Goal: Task Accomplishment & Management: Use online tool/utility

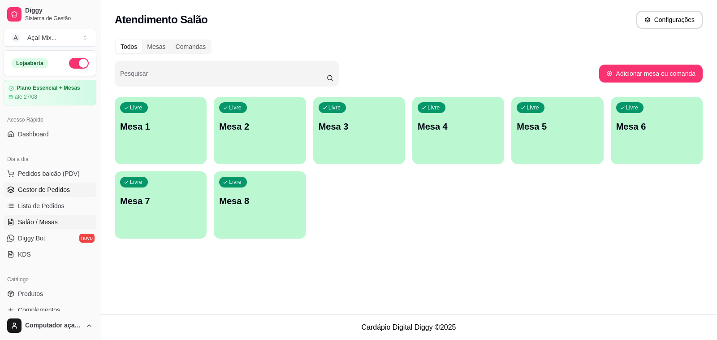
click at [61, 193] on span "Gestor de Pedidos" at bounding box center [44, 189] width 52 height 9
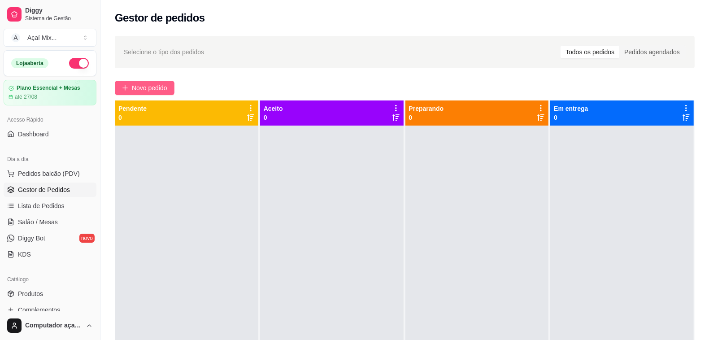
click at [173, 87] on button "Novo pedido" at bounding box center [145, 88] width 60 height 14
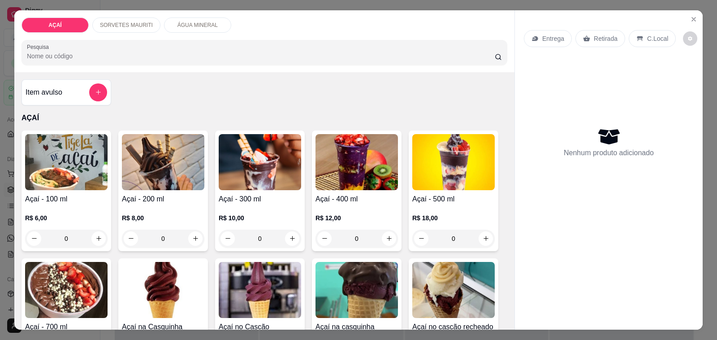
click at [359, 162] on img at bounding box center [357, 162] width 83 height 56
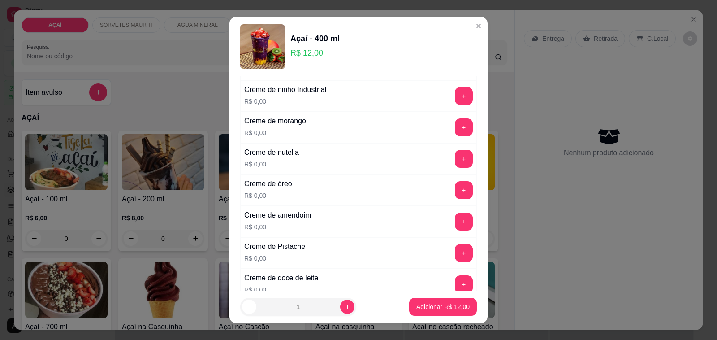
scroll to position [224, 0]
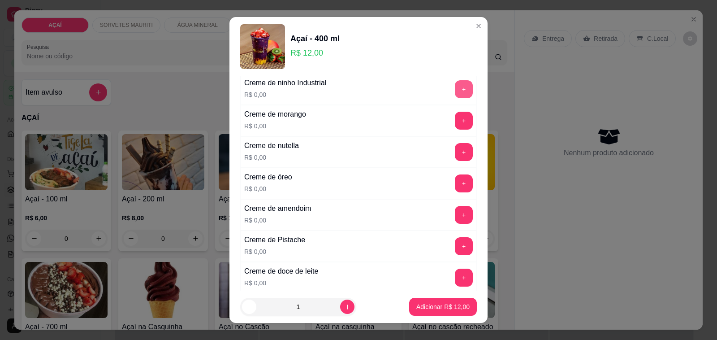
click at [455, 91] on button "+" at bounding box center [464, 89] width 18 height 18
click at [455, 126] on button "+" at bounding box center [464, 121] width 18 height 18
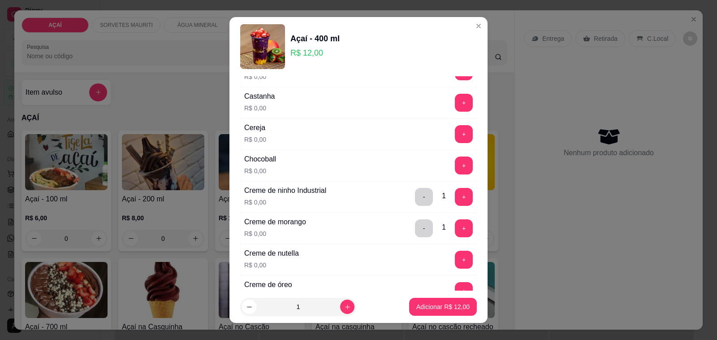
scroll to position [112, 0]
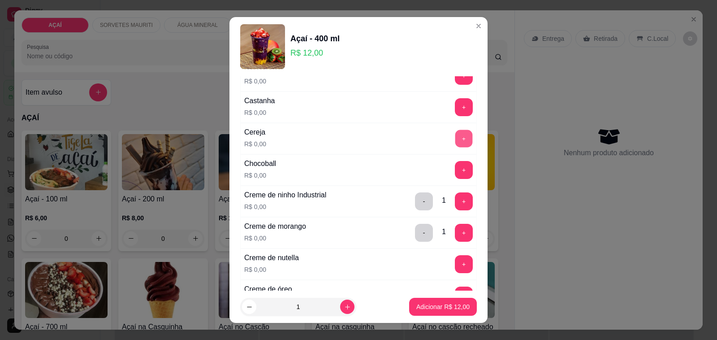
click at [456, 140] on button "+" at bounding box center [464, 138] width 17 height 17
click at [455, 110] on button "+" at bounding box center [464, 107] width 18 height 18
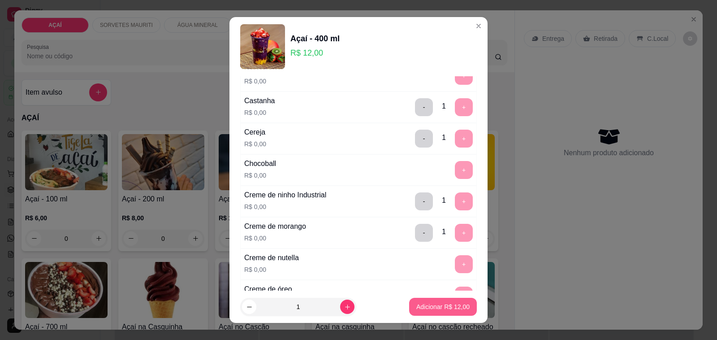
click at [427, 305] on p "Adicionar R$ 12,00" at bounding box center [443, 306] width 53 height 9
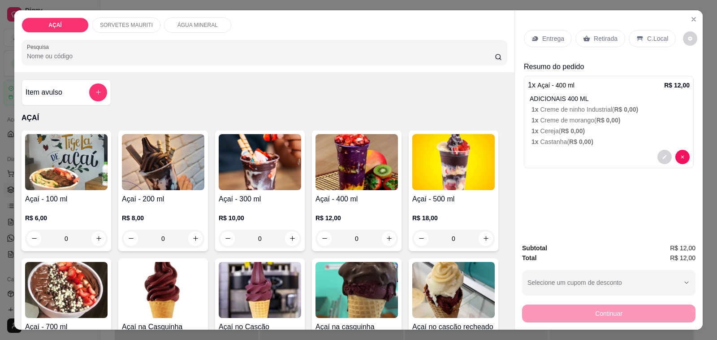
click at [543, 36] on p "Entrega" at bounding box center [554, 38] width 22 height 9
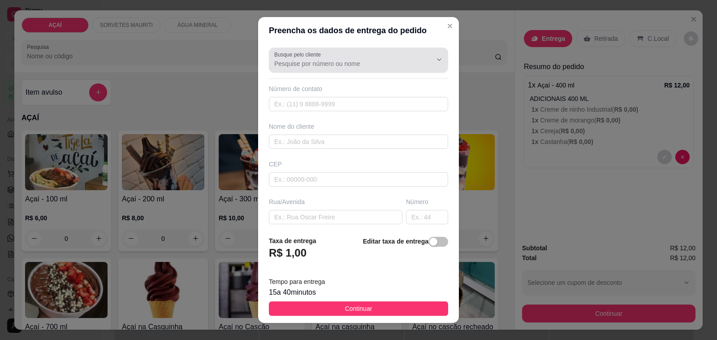
click at [375, 59] on input "Busque pelo cliente" at bounding box center [345, 63] width 143 height 9
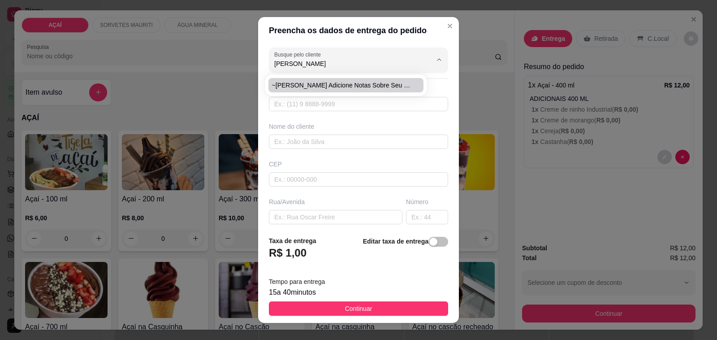
click at [359, 81] on span "~[PERSON_NAME] Adicione notas sobre seu cliente." at bounding box center [341, 85] width 139 height 9
type input "~[PERSON_NAME] Adicione notas sobre seu cliente."
type input "5511943968701"
type input "~[PERSON_NAME] Adicione notas sobre seu cliente."
type input "5752000000"
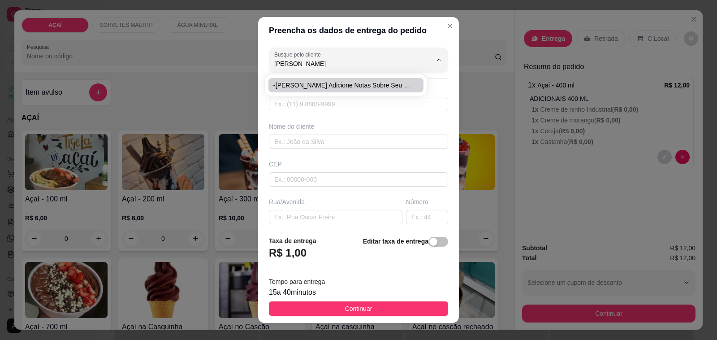
type input "Maravilha"
type input "ndereço travessa [GEOGRAPHIC_DATA] 10 ao lado da casa de [PERSON_NAME]"
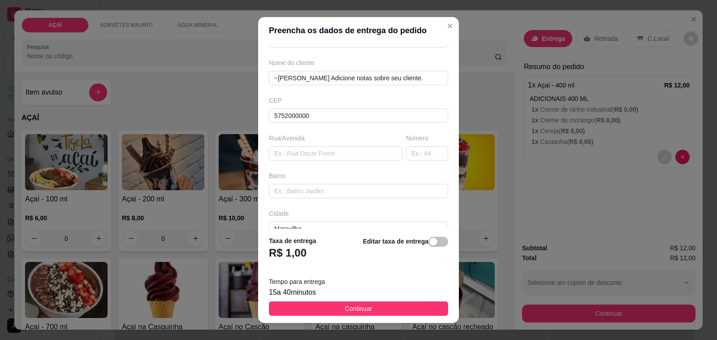
scroll to position [0, 0]
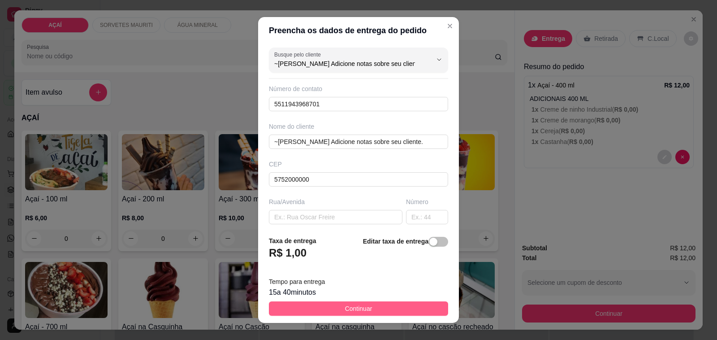
type input "~[PERSON_NAME] Adicione notas sobre seu cliente."
click at [356, 312] on span "Continuar" at bounding box center [358, 309] width 27 height 10
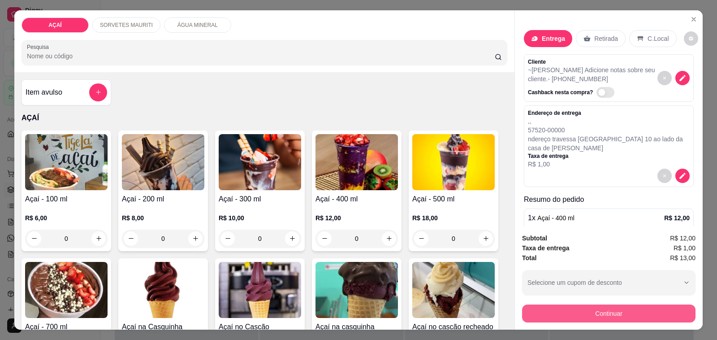
click at [583, 315] on button "Continuar" at bounding box center [609, 313] width 174 height 18
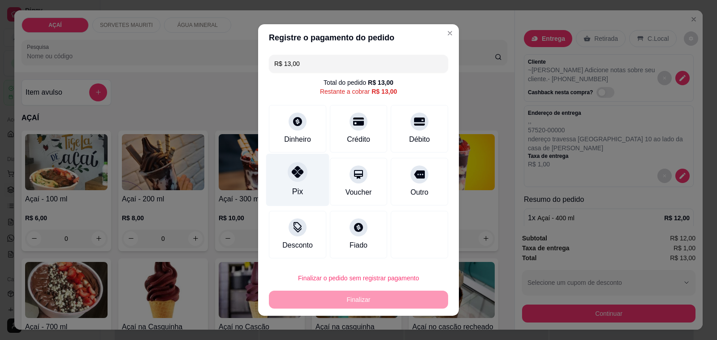
click at [306, 179] on div "Pix" at bounding box center [297, 180] width 63 height 52
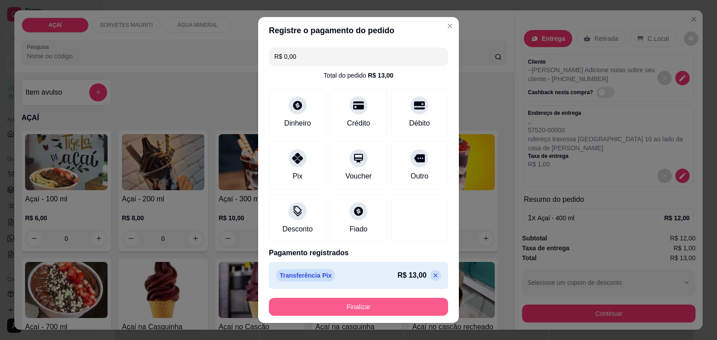
click at [356, 302] on button "Finalizar" at bounding box center [358, 307] width 179 height 18
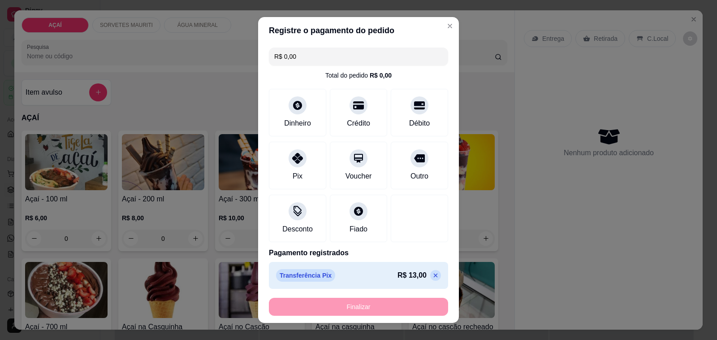
type input "-R$ 13,00"
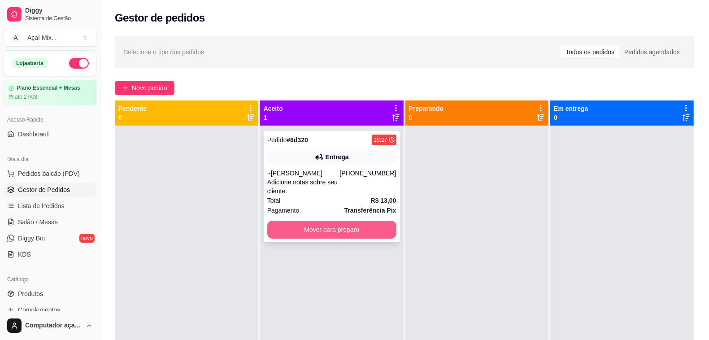
click at [323, 221] on button "Mover para preparo" at bounding box center [331, 230] width 129 height 18
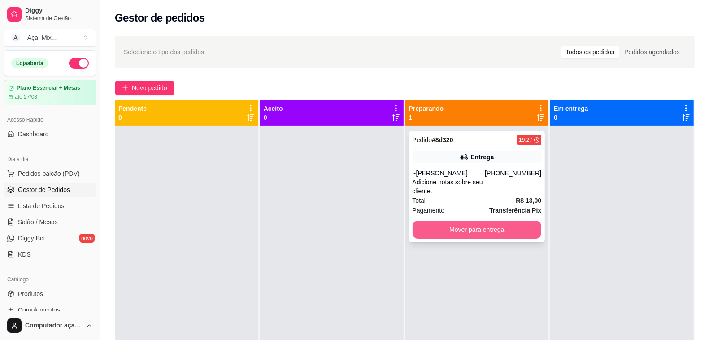
click at [481, 222] on button "Mover para entrega" at bounding box center [477, 230] width 129 height 18
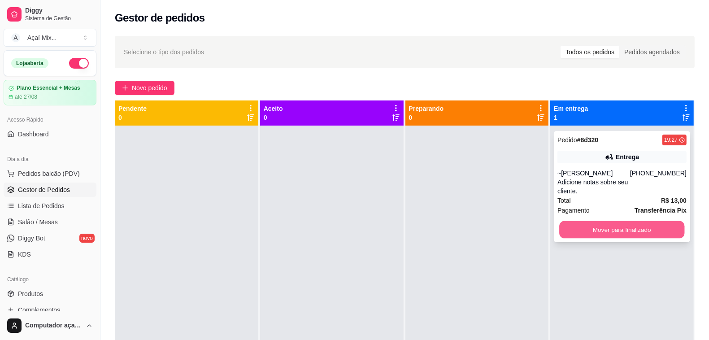
click at [639, 223] on button "Mover para finalizado" at bounding box center [622, 229] width 125 height 17
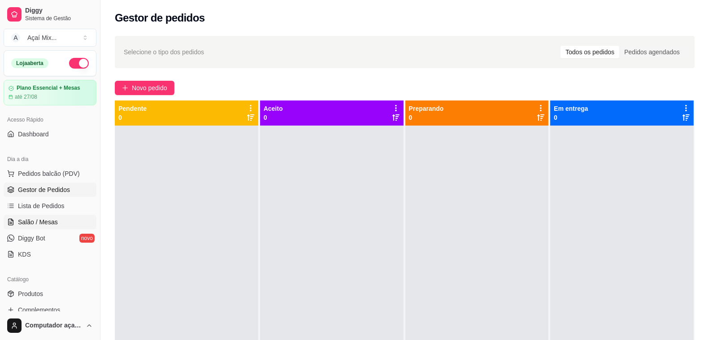
click at [36, 223] on span "Salão / Mesas" at bounding box center [38, 221] width 40 height 9
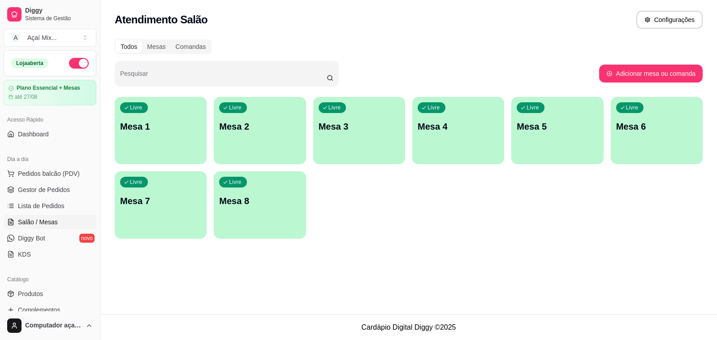
click at [164, 122] on p "Mesa 1" at bounding box center [160, 126] width 81 height 13
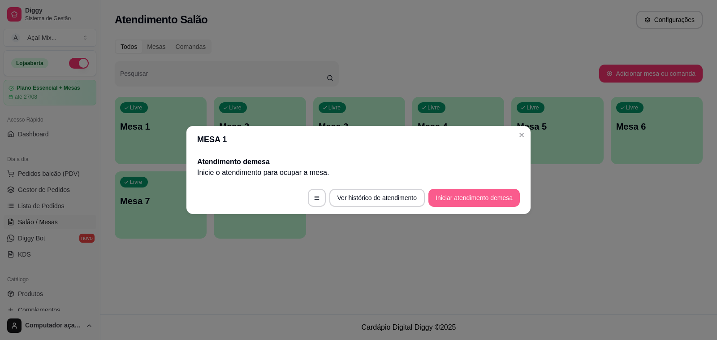
click at [469, 200] on button "Iniciar atendimento de mesa" at bounding box center [474, 198] width 91 height 18
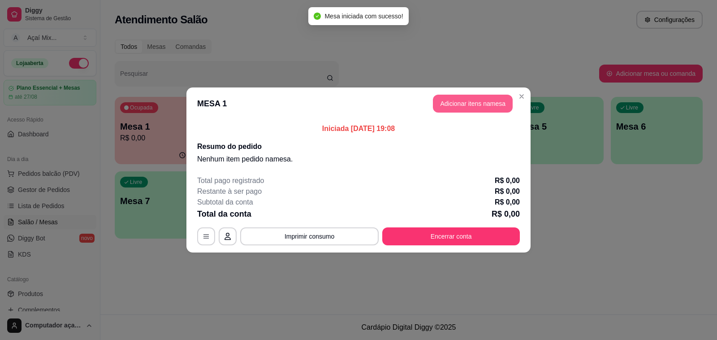
click at [449, 104] on button "Adicionar itens na mesa" at bounding box center [473, 104] width 80 height 18
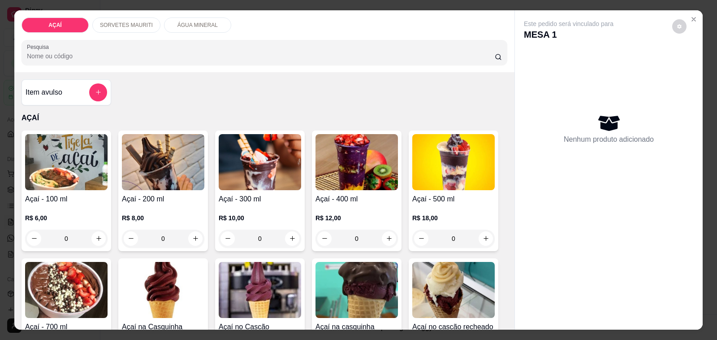
click at [115, 22] on p "SORVETES MAURITI" at bounding box center [126, 25] width 53 height 7
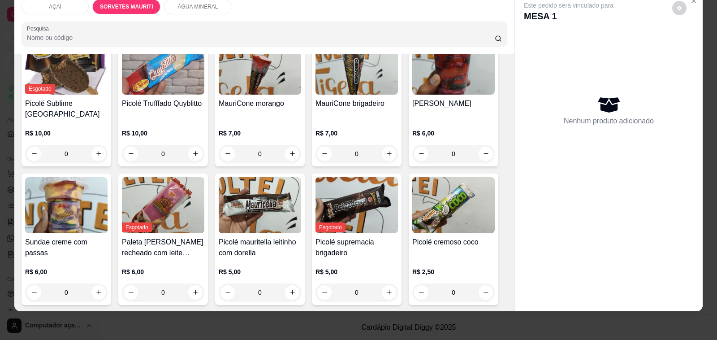
scroll to position [380, 0]
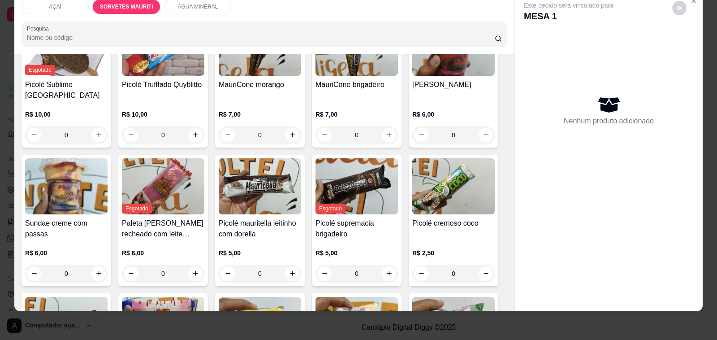
click at [232, 192] on img at bounding box center [260, 186] width 83 height 56
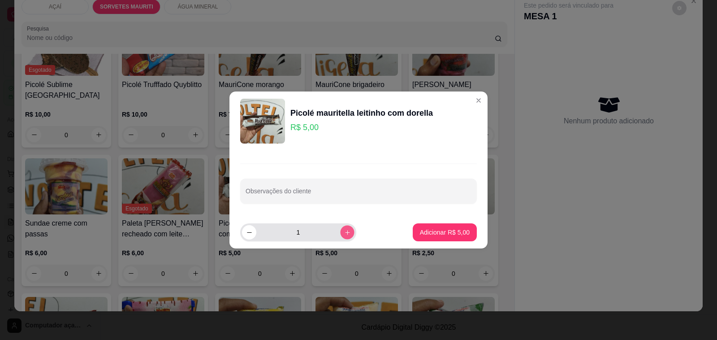
click at [344, 229] on button "increase-product-quantity" at bounding box center [347, 232] width 14 height 14
type input "2"
click at [442, 227] on button "Adicionar R$ 10,00" at bounding box center [443, 232] width 68 height 18
type input "2"
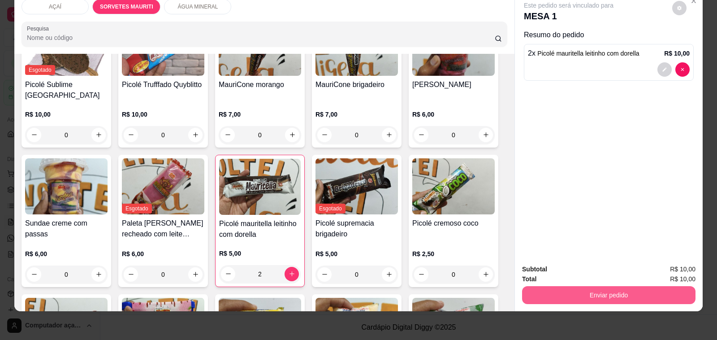
click at [621, 286] on button "Enviar pedido" at bounding box center [609, 295] width 174 height 18
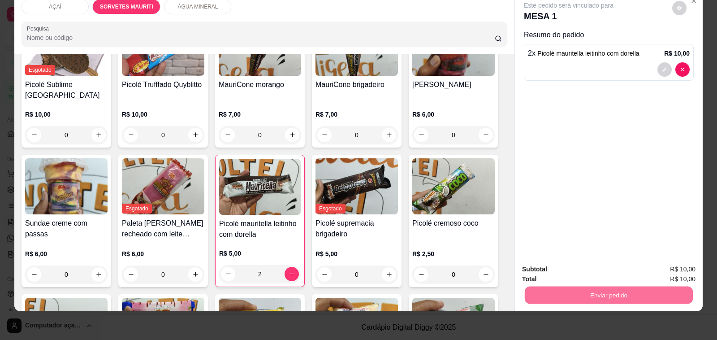
click at [602, 265] on button "Não registrar e enviar pedido" at bounding box center [578, 265] width 93 height 17
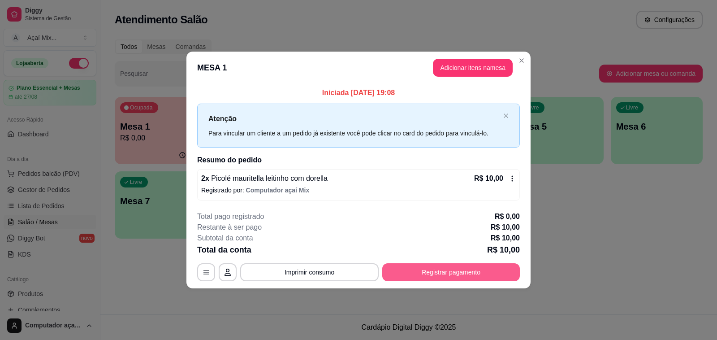
click at [420, 270] on button "Registrar pagamento" at bounding box center [451, 272] width 138 height 18
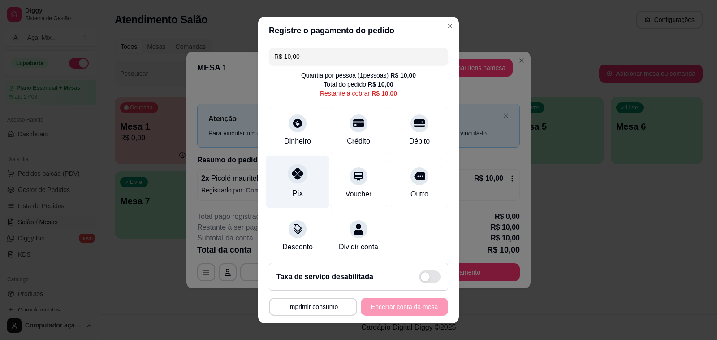
click at [290, 186] on div "Pix" at bounding box center [297, 182] width 63 height 52
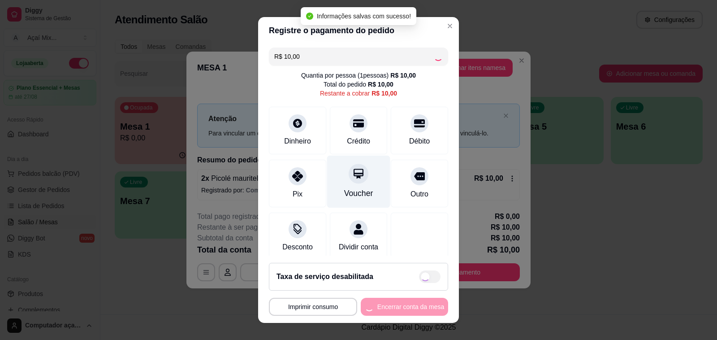
type input "R$ 0,00"
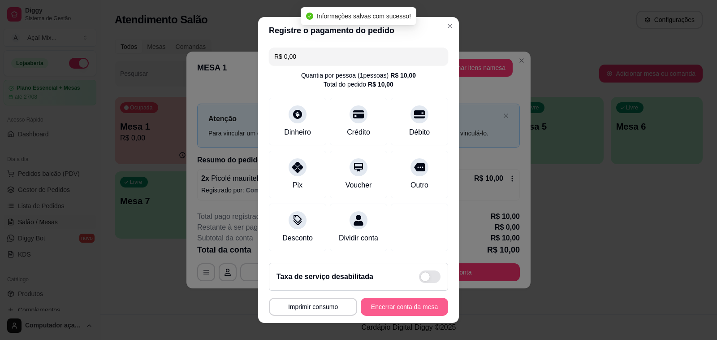
click at [411, 305] on button "Encerrar conta da mesa" at bounding box center [404, 307] width 87 height 18
